Goal: Task Accomplishment & Management: Manage account settings

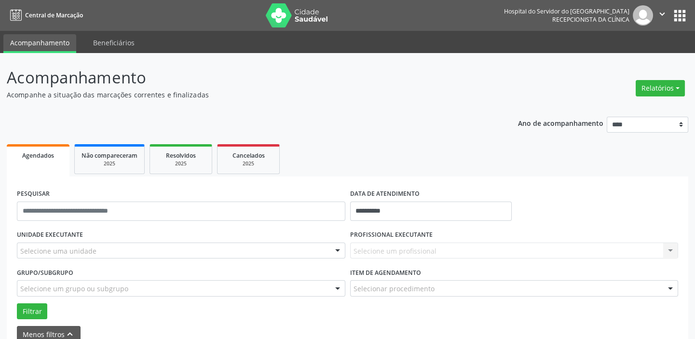
click at [412, 247] on div "Selecione um profissional Nenhum resultado encontrado para: " " Não há nenhuma …" at bounding box center [514, 250] width 328 height 16
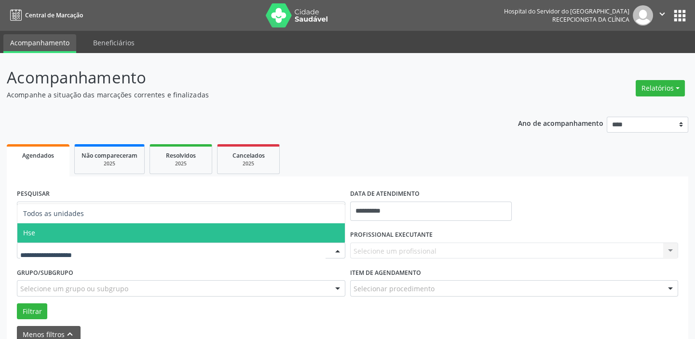
click at [66, 234] on span "Hse" at bounding box center [180, 232] width 327 height 19
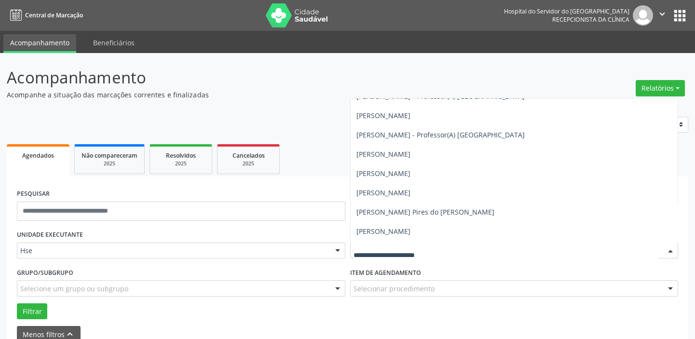
scroll to position [263, 0]
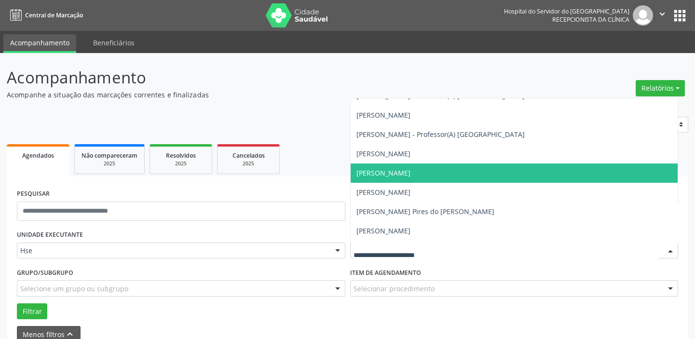
click at [385, 166] on span "[PERSON_NAME]" at bounding box center [513, 172] width 327 height 19
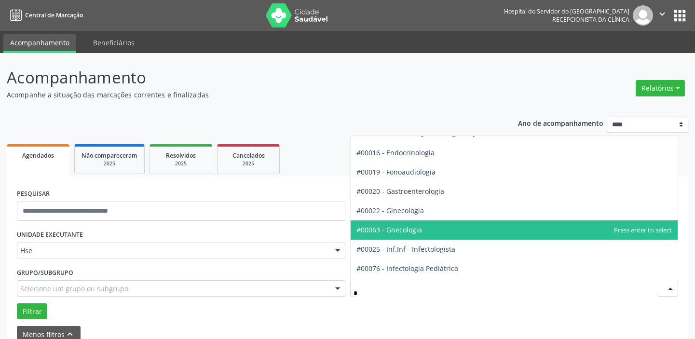
type input "**"
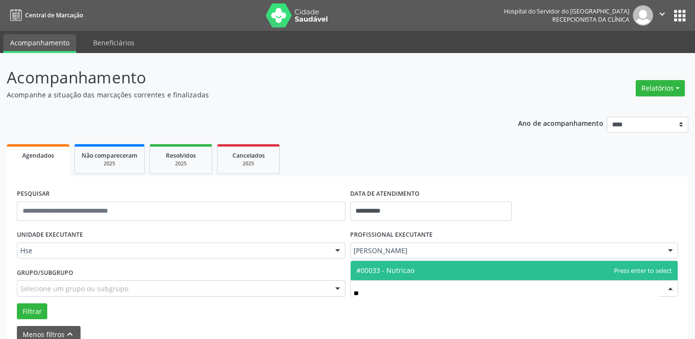
scroll to position [0, 0]
click at [397, 268] on span "#00033 - Nutricao" at bounding box center [385, 270] width 58 height 9
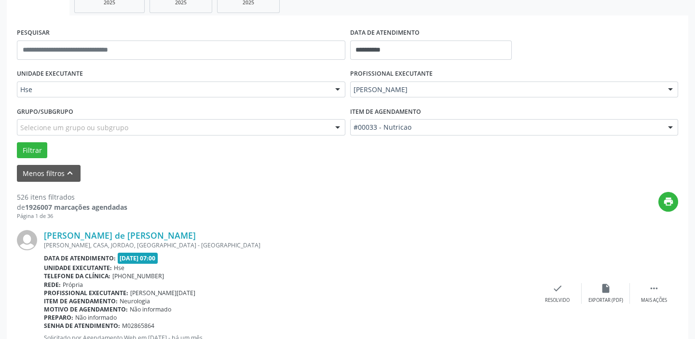
scroll to position [175, 0]
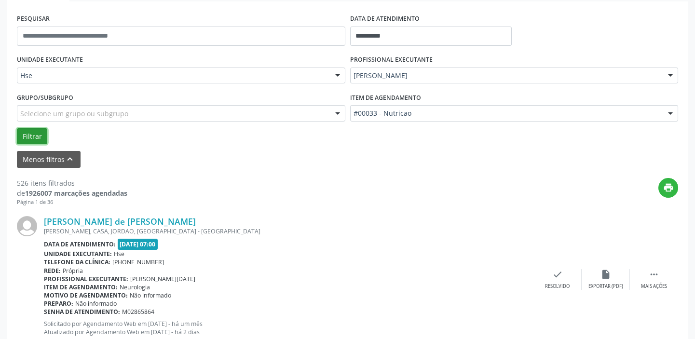
click at [27, 130] on button "Filtrar" at bounding box center [32, 136] width 30 height 16
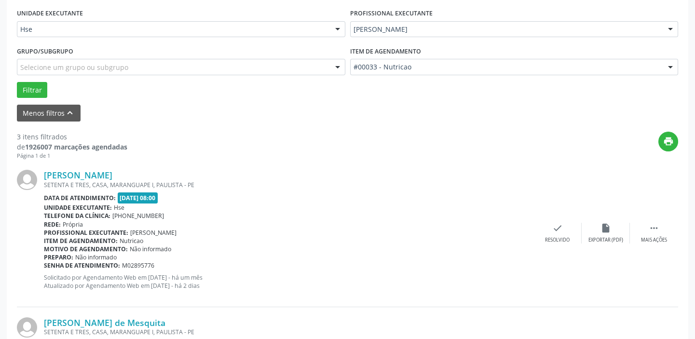
scroll to position [263, 0]
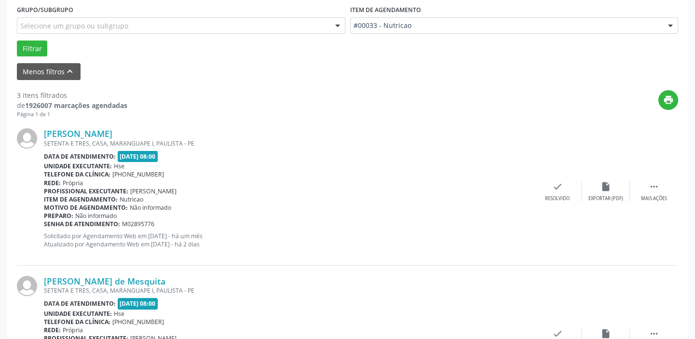
click at [648, 203] on div "[PERSON_NAME] SETENTA E TRES, CASA, [GEOGRAPHIC_DATA] I, PAULISTA - [GEOGRAPHIC…" at bounding box center [347, 191] width 661 height 147
click at [648, 195] on div "Mais ações" at bounding box center [654, 198] width 26 height 7
click at [599, 193] on div "alarm_off Não compareceu" at bounding box center [605, 191] width 48 height 21
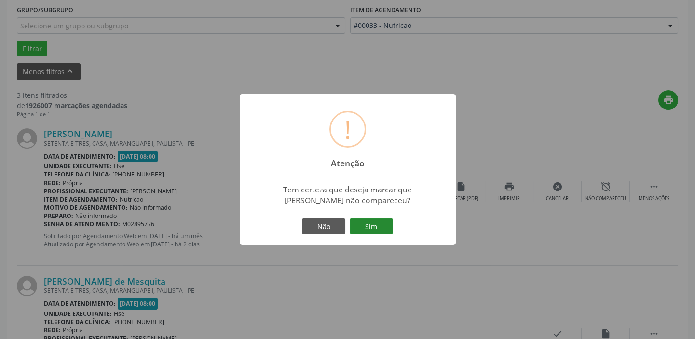
click at [361, 224] on button "Sim" at bounding box center [370, 226] width 43 height 16
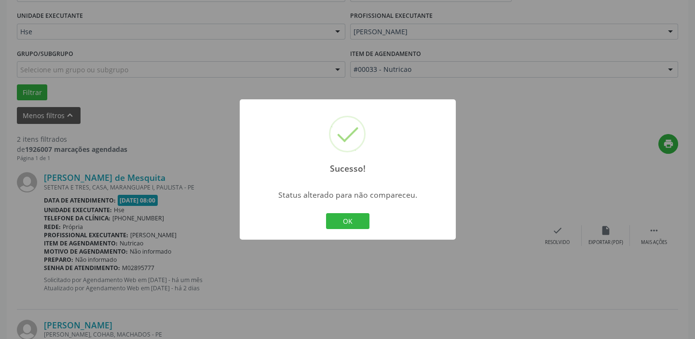
click at [370, 224] on div "OK Cancel" at bounding box center [347, 221] width 48 height 20
click at [362, 222] on button "OK" at bounding box center [347, 221] width 43 height 16
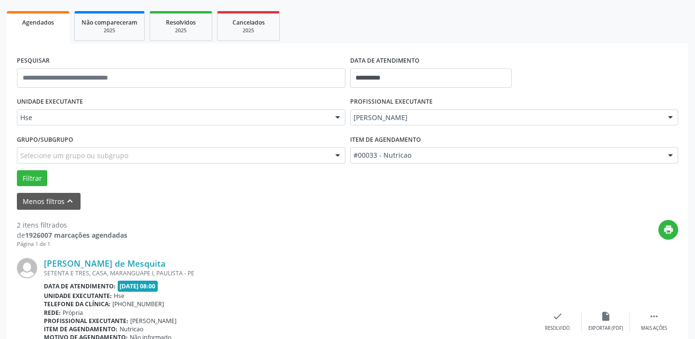
scroll to position [131, 0]
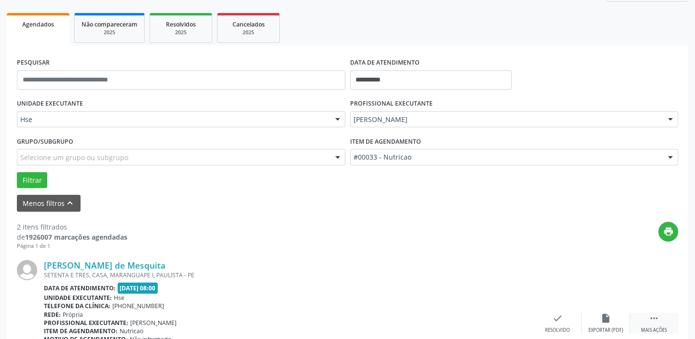
click at [651, 315] on icon "" at bounding box center [653, 318] width 11 height 11
click at [600, 316] on icon "alarm_off" at bounding box center [605, 318] width 11 height 11
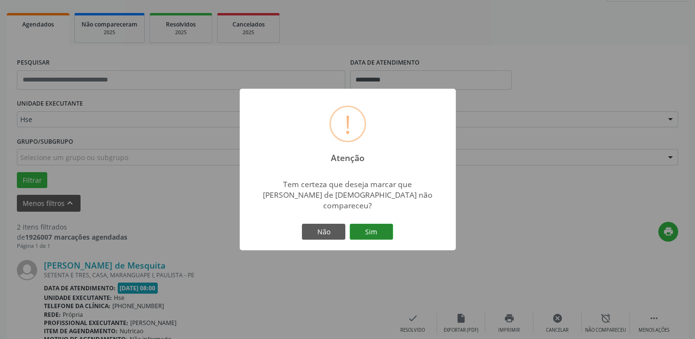
click at [366, 224] on button "Sim" at bounding box center [370, 232] width 43 height 16
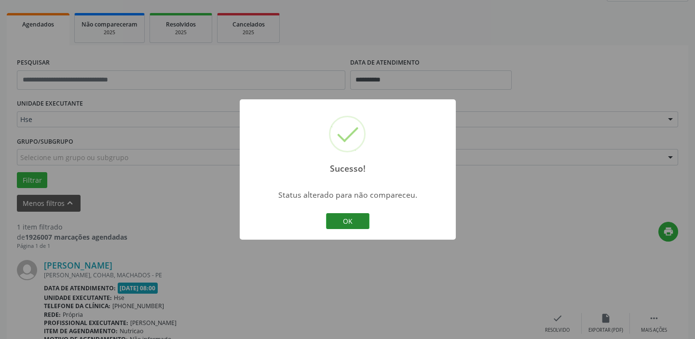
click at [362, 223] on button "OK" at bounding box center [347, 221] width 43 height 16
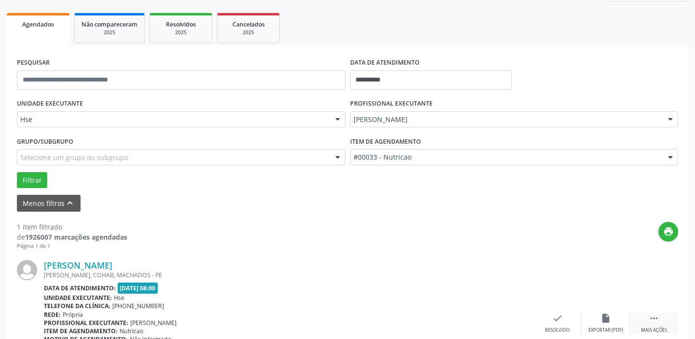
click at [643, 317] on div " Mais ações" at bounding box center [654, 323] width 48 height 21
click at [602, 319] on icon "alarm_off" at bounding box center [605, 318] width 11 height 11
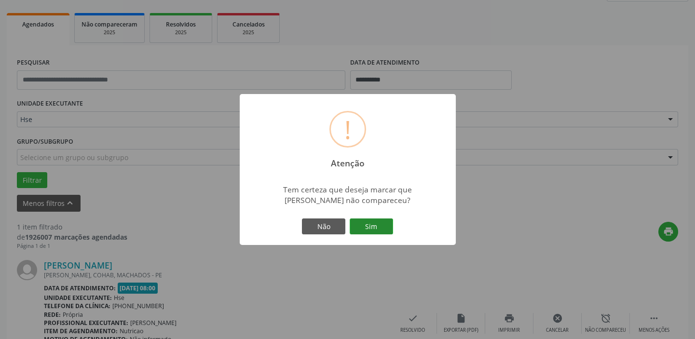
click at [370, 228] on button "Sim" at bounding box center [370, 226] width 43 height 16
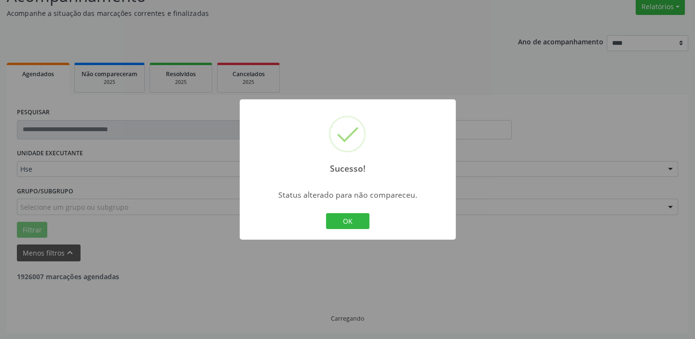
scroll to position [50, 0]
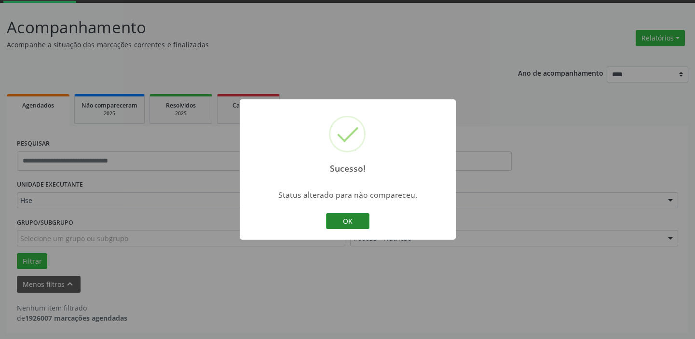
click at [349, 225] on button "OK" at bounding box center [347, 221] width 43 height 16
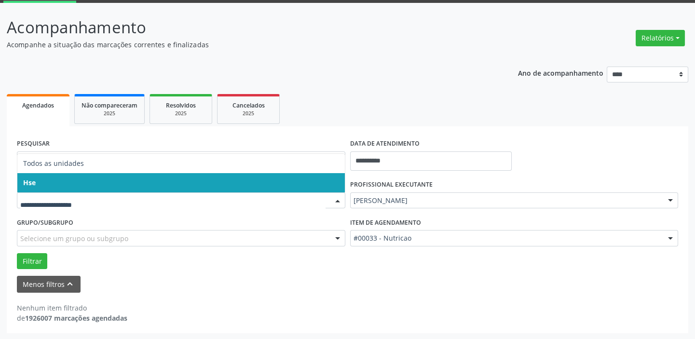
click at [150, 182] on span "Hse" at bounding box center [180, 182] width 327 height 19
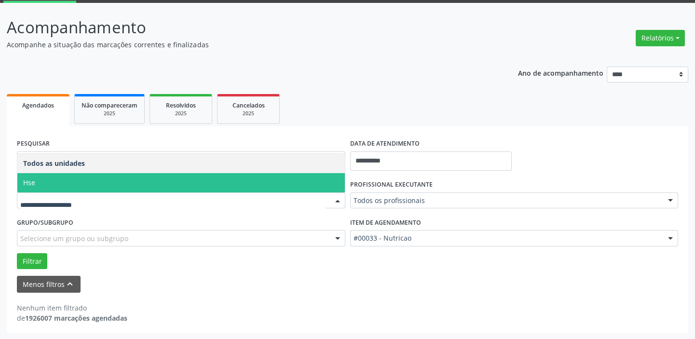
click at [149, 194] on div at bounding box center [181, 200] width 328 height 16
click at [92, 178] on span "Hse" at bounding box center [180, 182] width 327 height 19
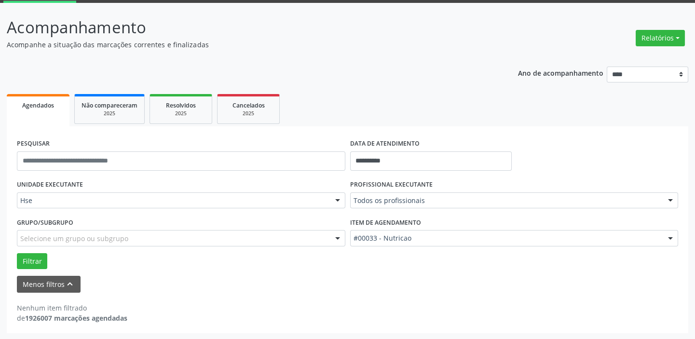
click at [92, 178] on div "UNIDADE EXECUTANTE Hse Todos as unidades Hse Nenhum resultado encontrado para: …" at bounding box center [180, 196] width 333 height 38
click at [410, 165] on body "**********" at bounding box center [347, 119] width 695 height 339
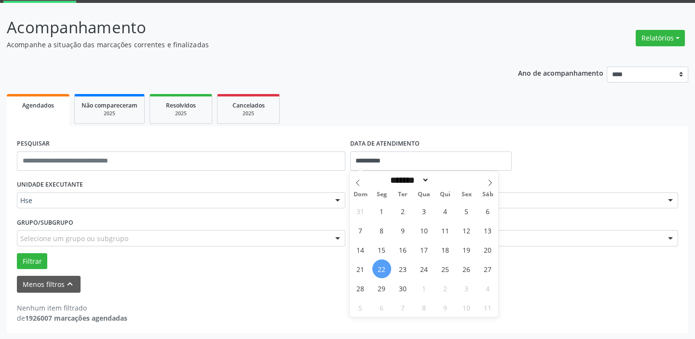
click at [381, 267] on span "22" at bounding box center [381, 268] width 19 height 19
type input "**********"
click at [381, 267] on span "22" at bounding box center [381, 268] width 19 height 19
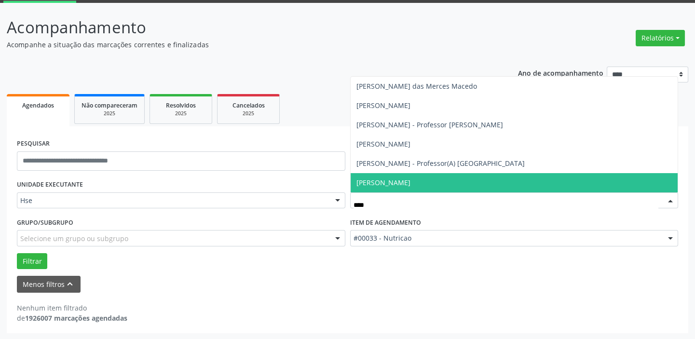
scroll to position [0, 0]
type input "*****"
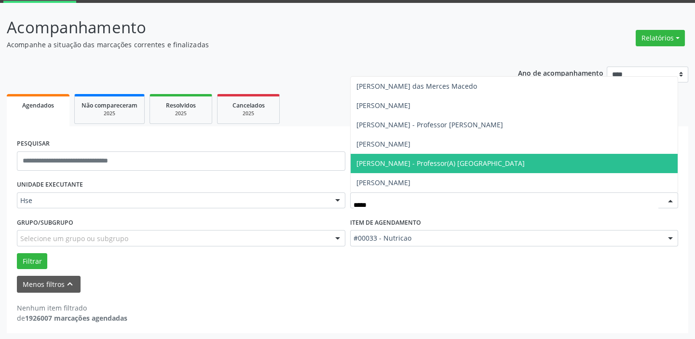
click at [457, 161] on span "[PERSON_NAME] - Professor(A) [GEOGRAPHIC_DATA]" at bounding box center [440, 163] width 168 height 9
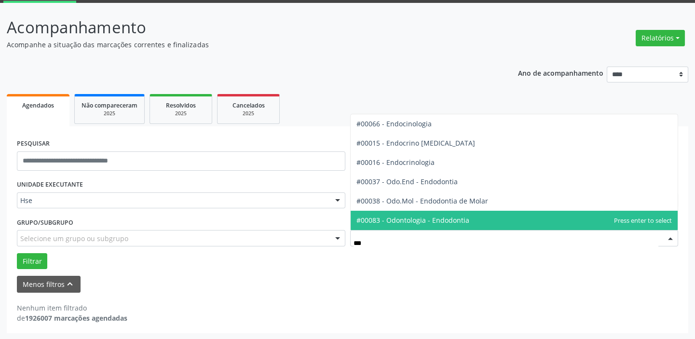
type input "****"
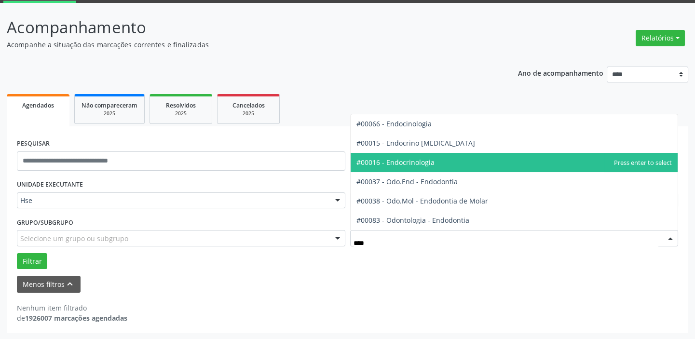
click at [444, 163] on span "#00016 - Endocrinologia" at bounding box center [513, 162] width 327 height 19
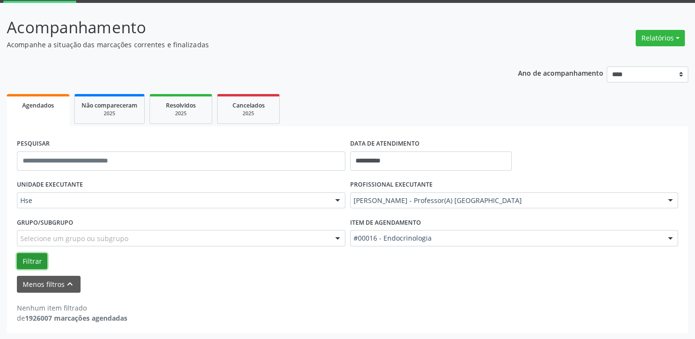
click at [27, 263] on button "Filtrar" at bounding box center [32, 261] width 30 height 16
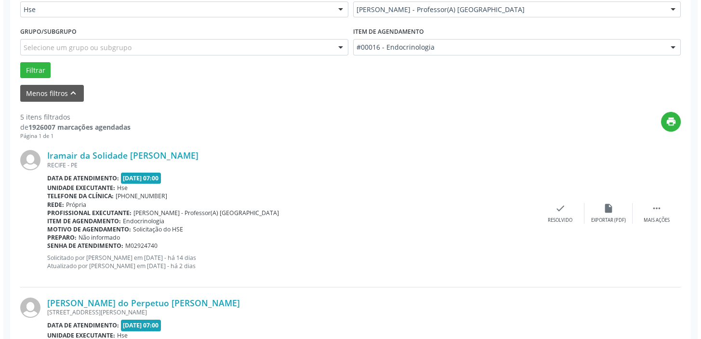
scroll to position [256, 0]
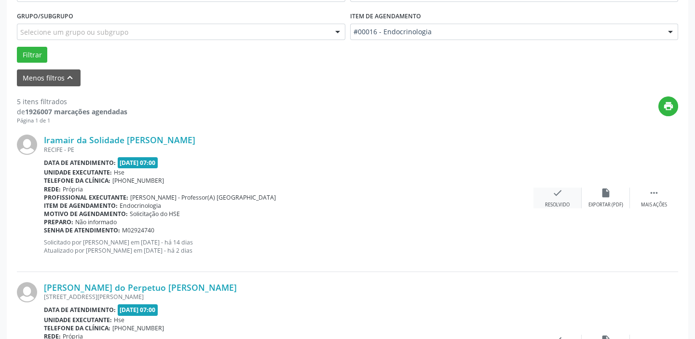
click at [563, 196] on div "check Resolvido" at bounding box center [557, 198] width 48 height 21
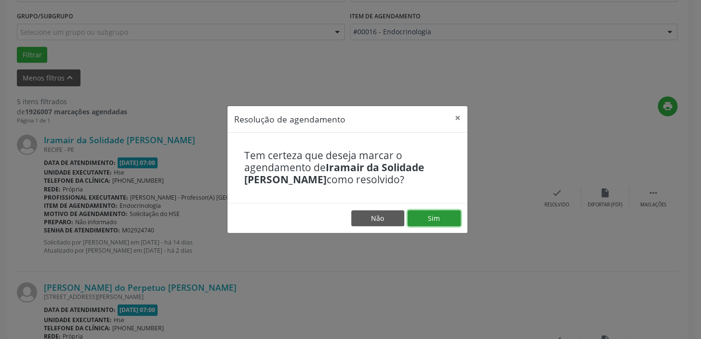
click at [421, 213] on button "Sim" at bounding box center [434, 218] width 53 height 16
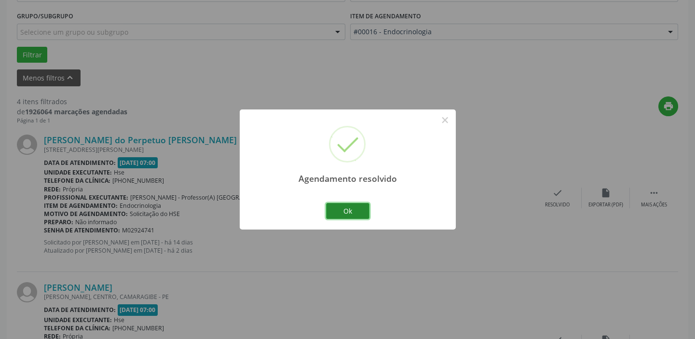
click at [342, 214] on button "Ok" at bounding box center [347, 211] width 43 height 16
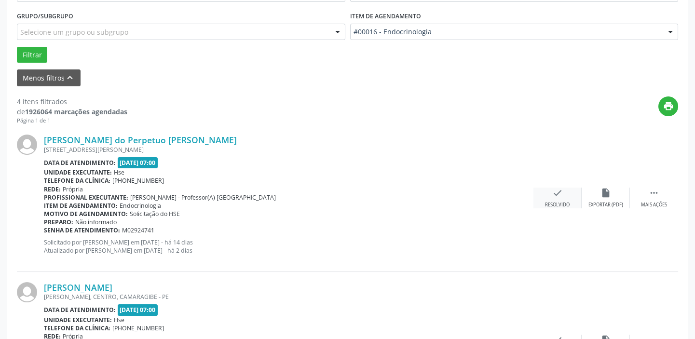
click at [554, 195] on icon "check" at bounding box center [557, 193] width 11 height 11
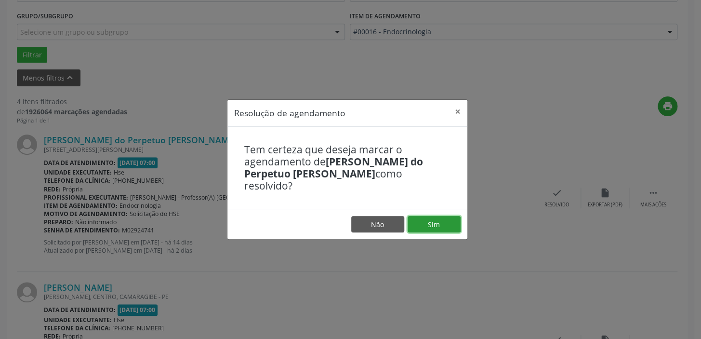
click at [420, 225] on button "Sim" at bounding box center [434, 224] width 53 height 16
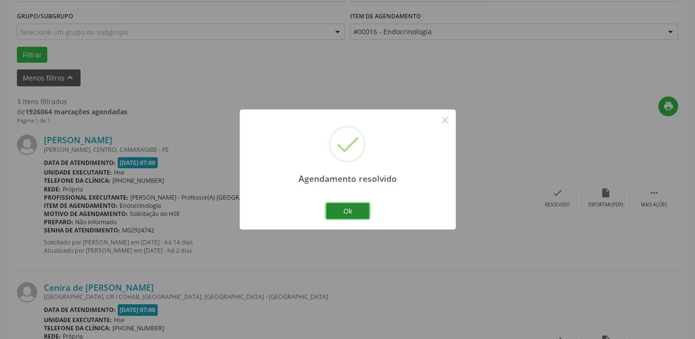
click at [345, 215] on button "Ok" at bounding box center [347, 211] width 43 height 16
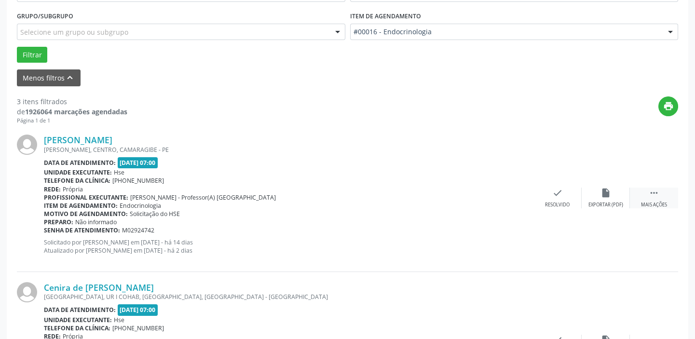
click at [654, 198] on div " Mais ações" at bounding box center [654, 198] width 48 height 21
click at [605, 197] on icon "alarm_off" at bounding box center [605, 193] width 11 height 11
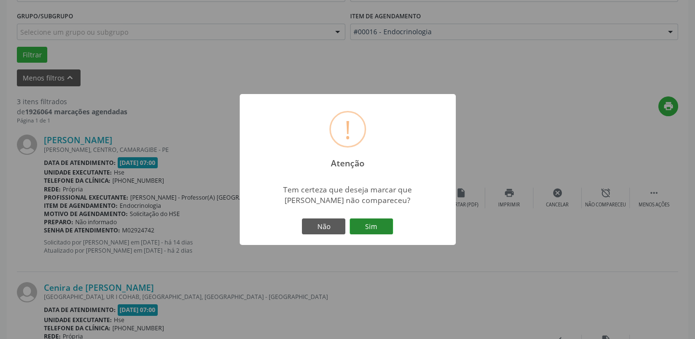
click at [379, 228] on button "Sim" at bounding box center [370, 226] width 43 height 16
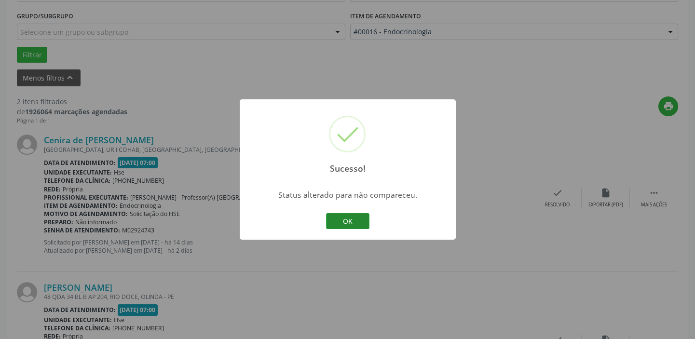
click at [330, 221] on button "OK" at bounding box center [347, 221] width 43 height 16
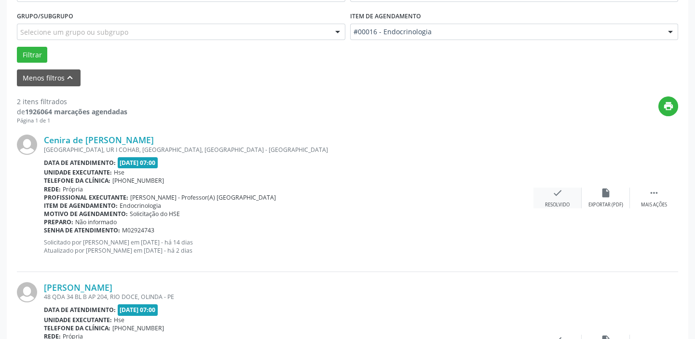
click at [557, 197] on icon "check" at bounding box center [557, 193] width 11 height 11
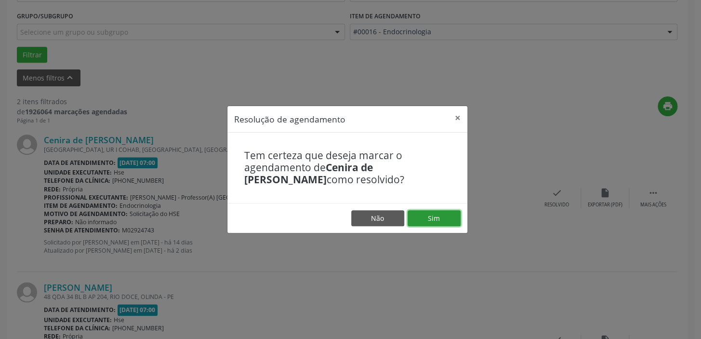
click at [435, 222] on button "Sim" at bounding box center [434, 218] width 53 height 16
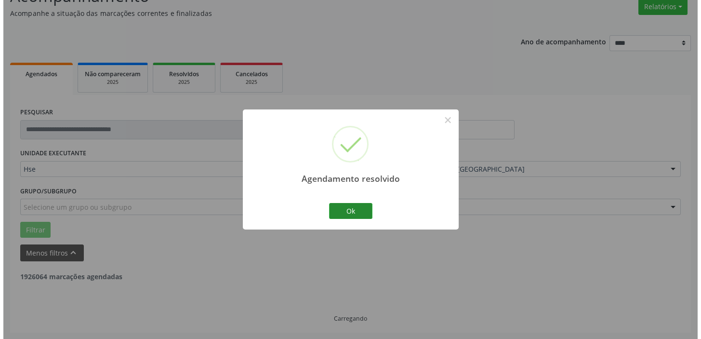
scroll to position [205, 0]
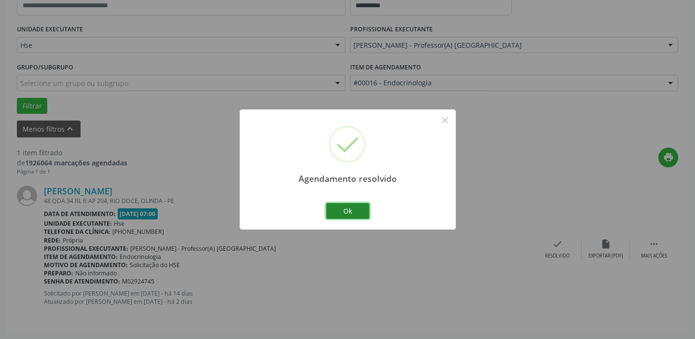
click at [346, 215] on button "Ok" at bounding box center [347, 211] width 43 height 16
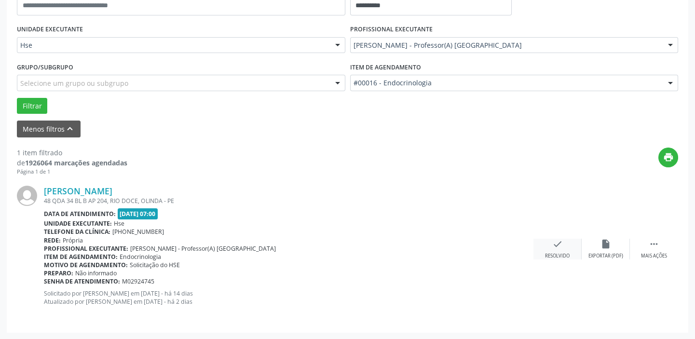
click at [554, 250] on div "check Resolvido" at bounding box center [557, 249] width 48 height 21
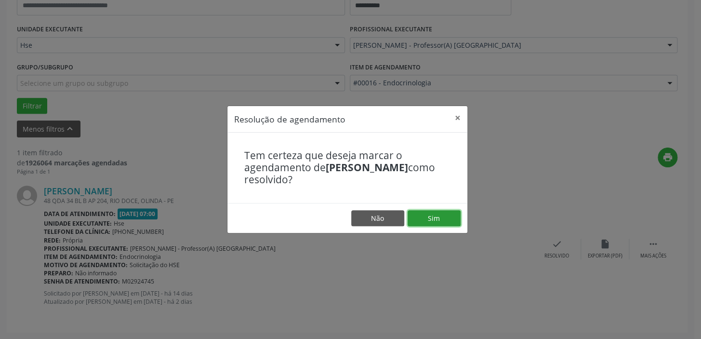
click at [430, 217] on button "Sim" at bounding box center [434, 218] width 53 height 16
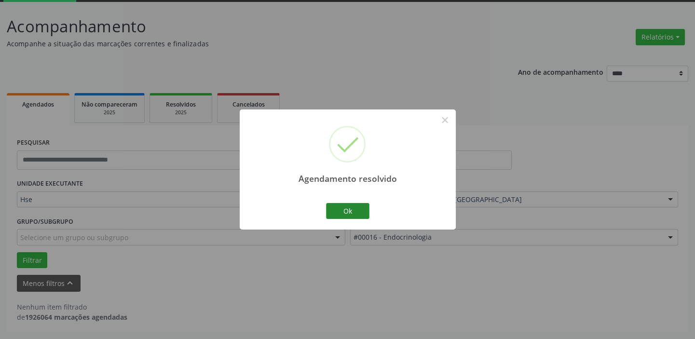
scroll to position [50, 0]
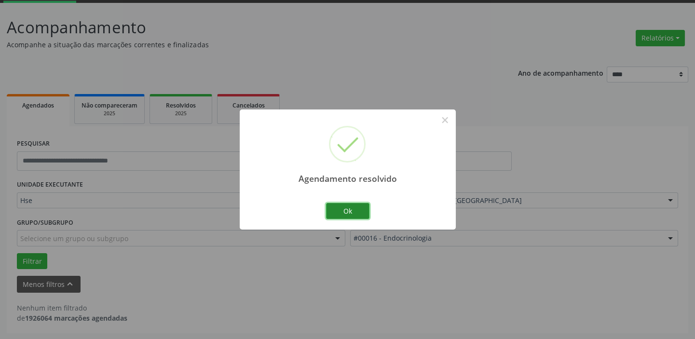
click at [349, 211] on button "Ok" at bounding box center [347, 211] width 43 height 16
